Goal: Communication & Community: Ask a question

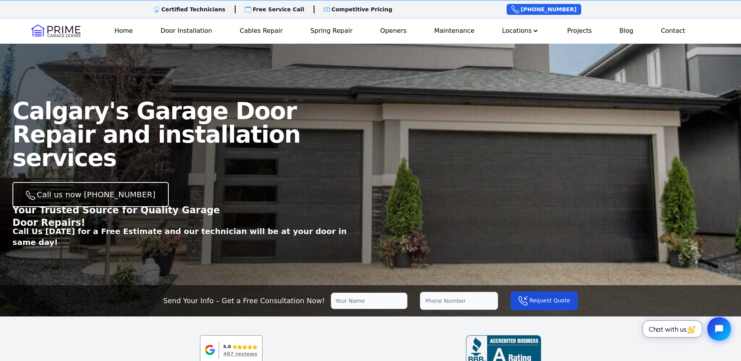
click at [674, 330] on span "Chat with us" at bounding box center [672, 329] width 47 height 8
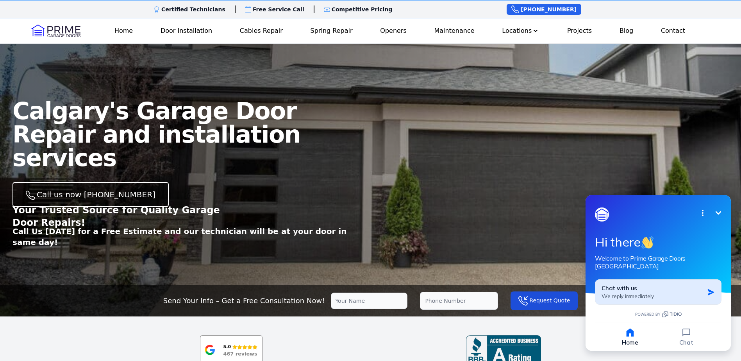
click at [677, 285] on div "Chat with us We reply immediately" at bounding box center [652, 291] width 102 height 15
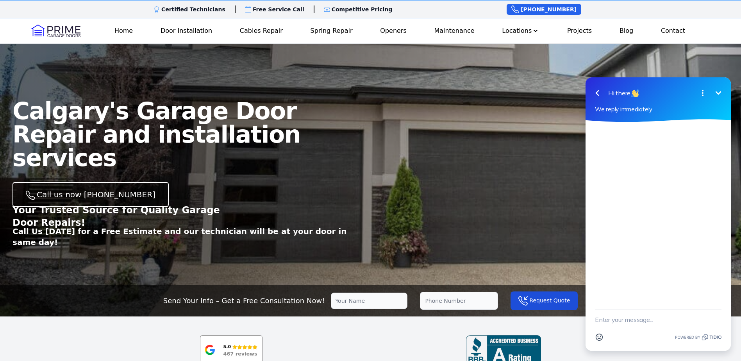
click at [638, 323] on textarea "New message" at bounding box center [658, 319] width 127 height 20
click at [614, 329] on textarea "Hello, I am in West Springs Calgary and your company was referred to me. My iss…" at bounding box center [648, 312] width 107 height 36
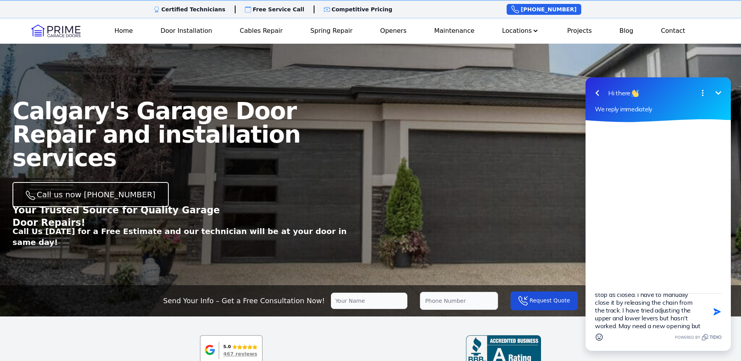
scroll to position [56, 0]
type textarea "Hello, I am in [GEOGRAPHIC_DATA] and your company was referred to me. My issue …"
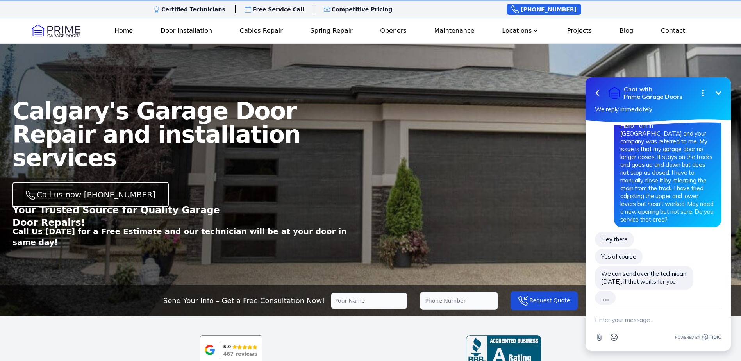
scroll to position [0, 0]
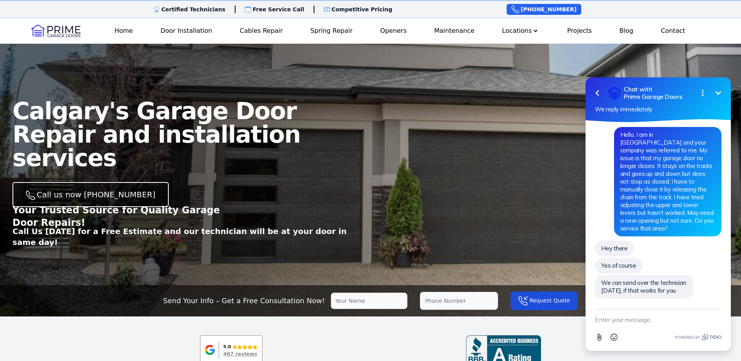
click at [627, 315] on textarea "New message" at bounding box center [658, 319] width 127 height 20
type textarea "I am not home but my wife will be home by 2:15 or 2:30 so anytime after that wo…"
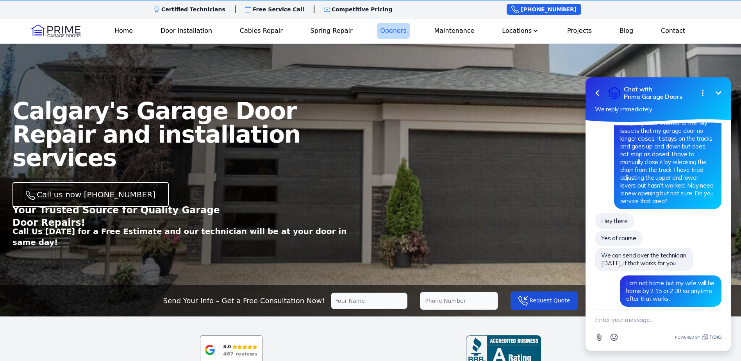
click at [394, 30] on link "Openers" at bounding box center [393, 31] width 33 height 16
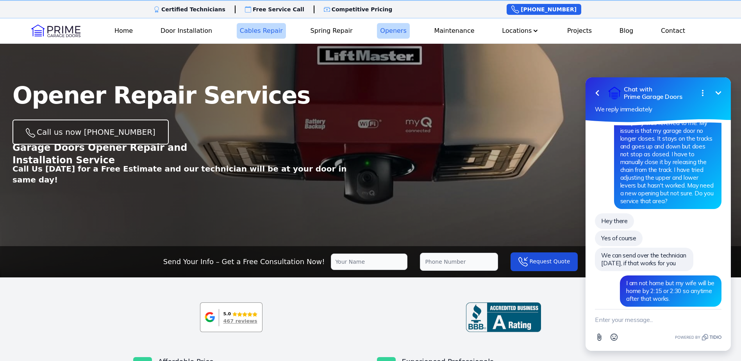
scroll to position [47, 0]
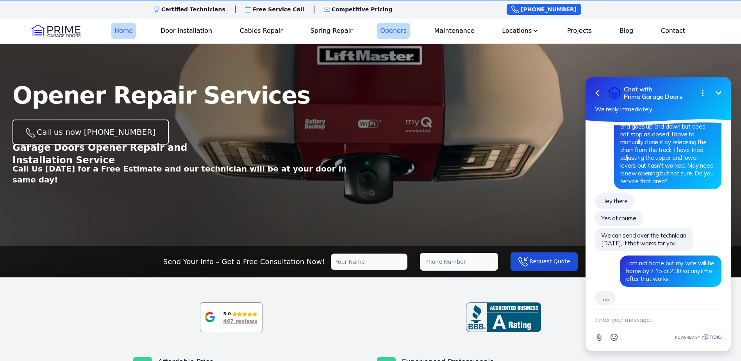
click at [129, 30] on link "Home" at bounding box center [123, 31] width 25 height 16
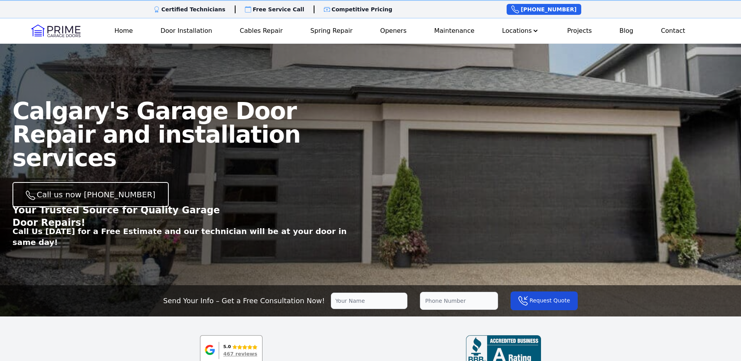
scroll to position [47, 0]
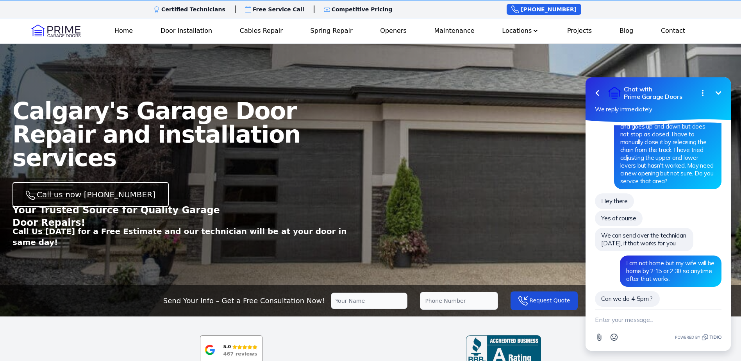
click at [626, 323] on textarea "New message" at bounding box center [658, 319] width 127 height 20
type textarea "That works for us. The address is 30 West Springs Court SW."
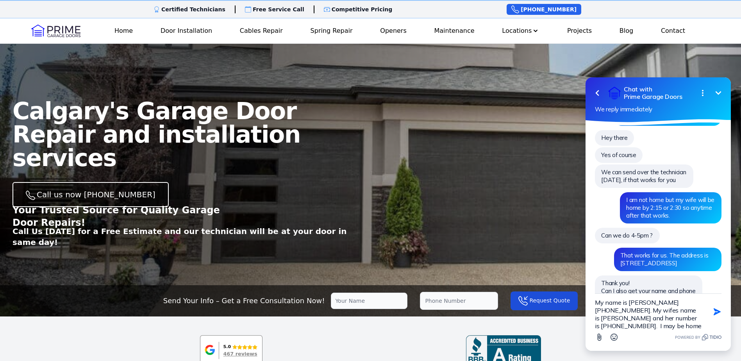
scroll to position [9, 0]
type textarea "My name is Troy Schwab 403-354-5775. My wifes name is Jodie and her number is 4…"
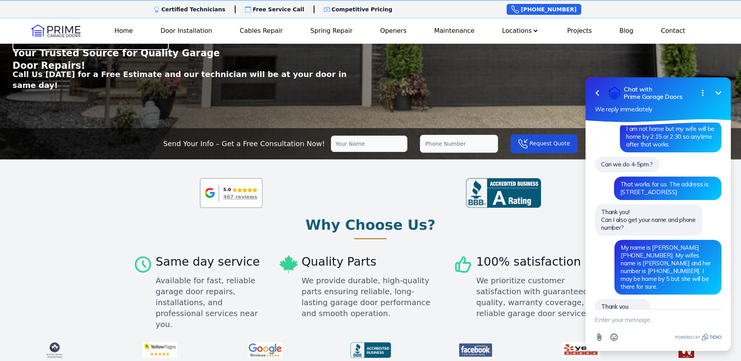
scroll to position [156, 0]
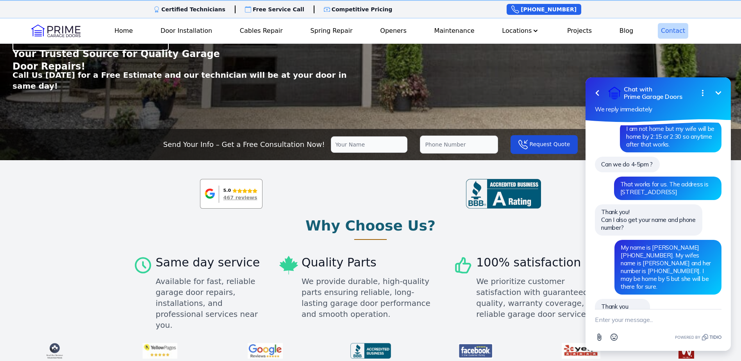
click at [679, 32] on link "Contact" at bounding box center [673, 31] width 30 height 16
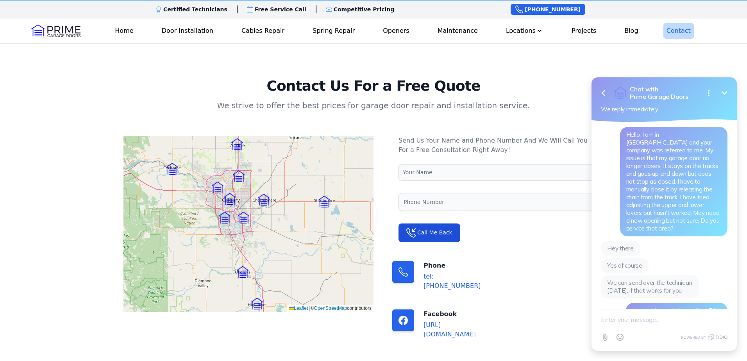
scroll to position [182, 0]
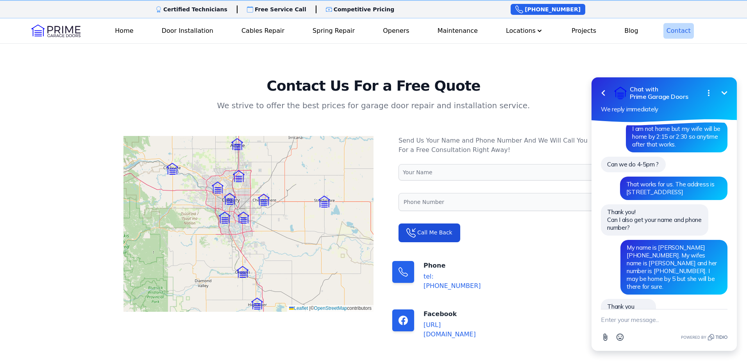
click at [476, 321] on link "https://www.facebook.com/profile.php?id=61556277569382" at bounding box center [449, 329] width 52 height 17
